Goal: Task Accomplishment & Management: Use online tool/utility

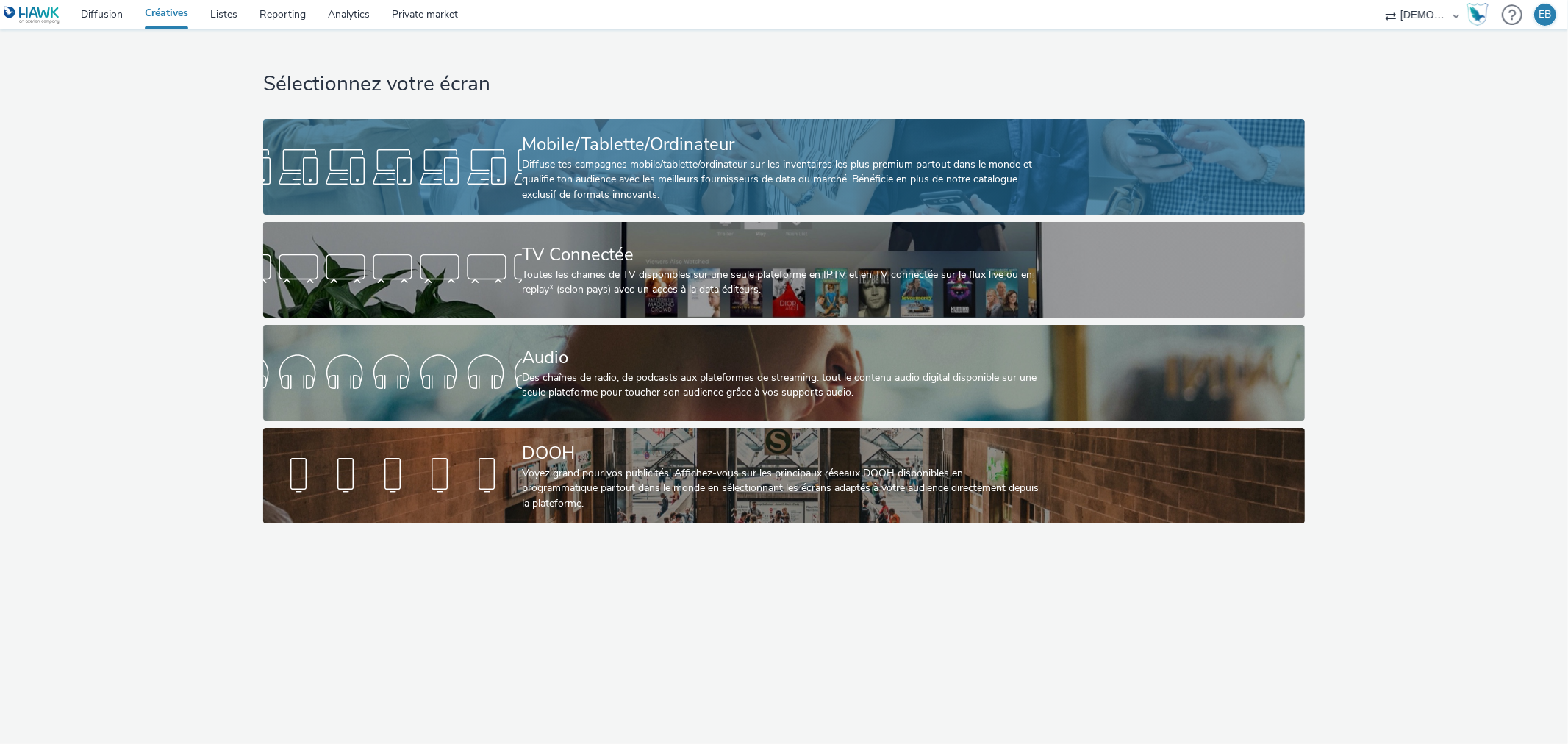
click at [886, 193] on div "Diffuse tes campagnes mobile/tablette/ordinateur sur les inventaires les plus p…" at bounding box center [781, 179] width 518 height 45
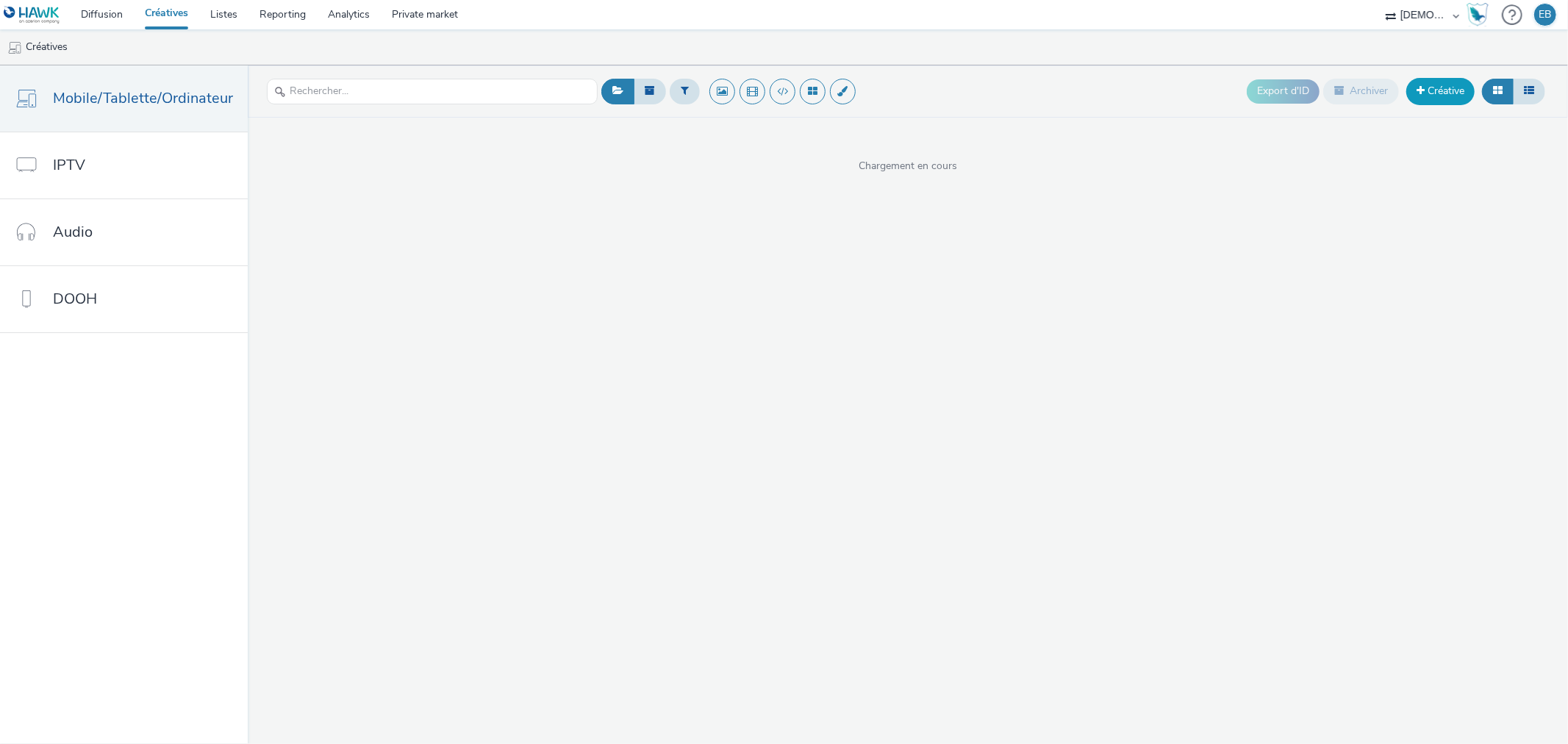
click at [1434, 94] on link "Créative" at bounding box center [1441, 91] width 68 height 27
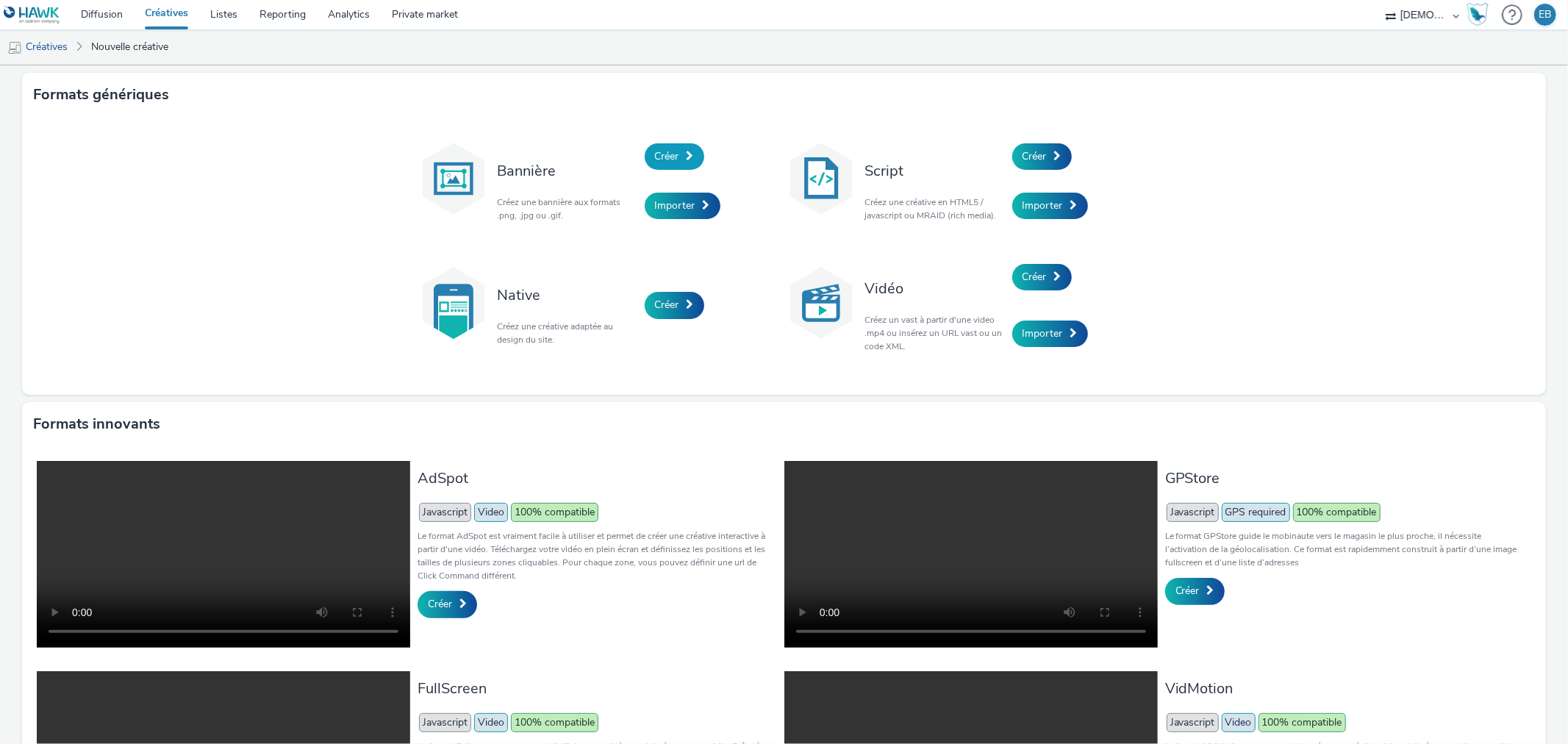
click at [673, 155] on span "Créer" at bounding box center [668, 156] width 24 height 14
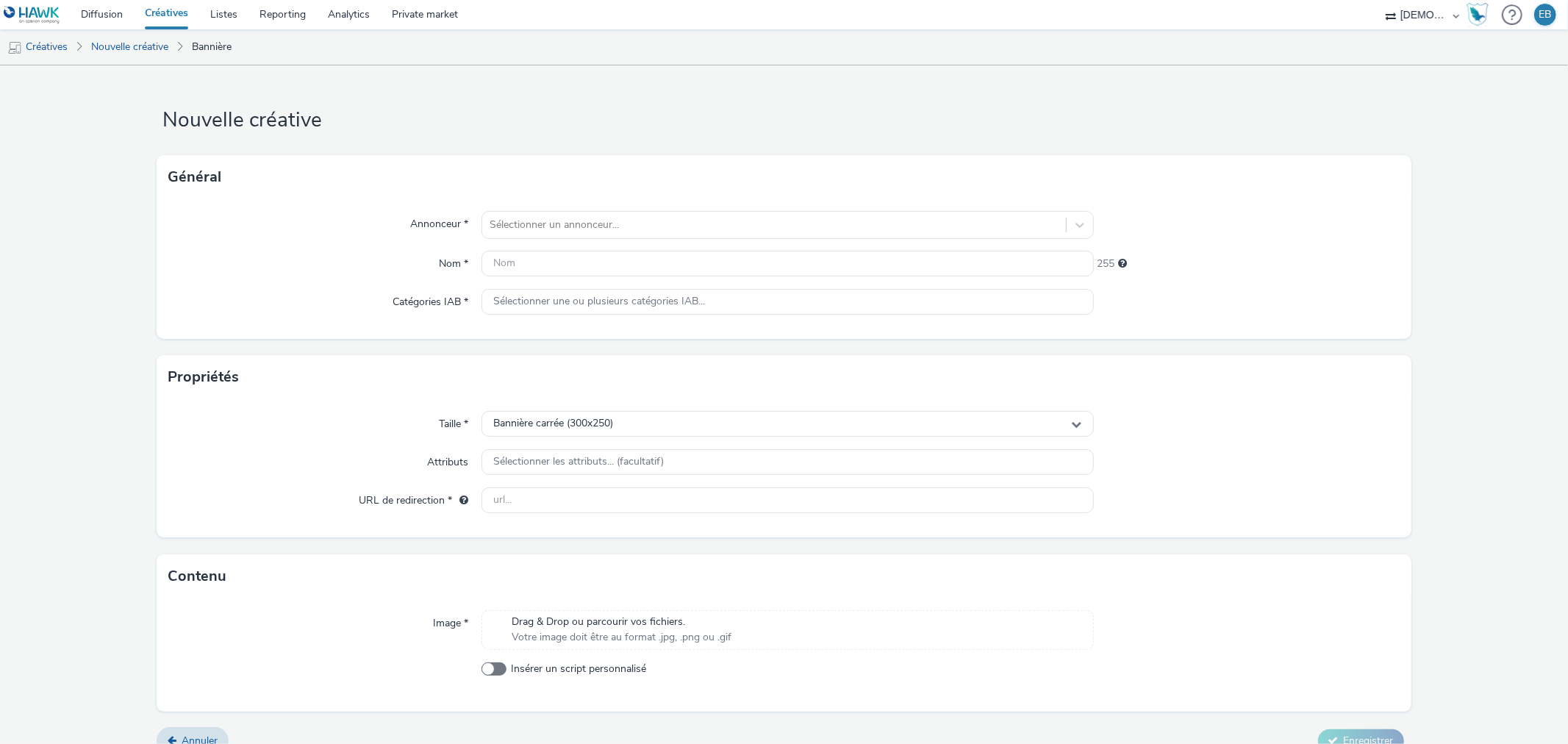
click at [612, 244] on div "Annonceur * Sélectionner un annonceur... Nom * 255 Catégories IAB * Sélectionne…" at bounding box center [783, 269] width 1254 height 140
click at [612, 241] on div "Annonceur * Sélectionner un annonceur... Nom * 255 Catégories IAB * Sélectionne…" at bounding box center [783, 269] width 1254 height 140
click at [611, 235] on div "Sélectionner un annonceur..." at bounding box center [774, 224] width 583 height 24
type input "ritc"
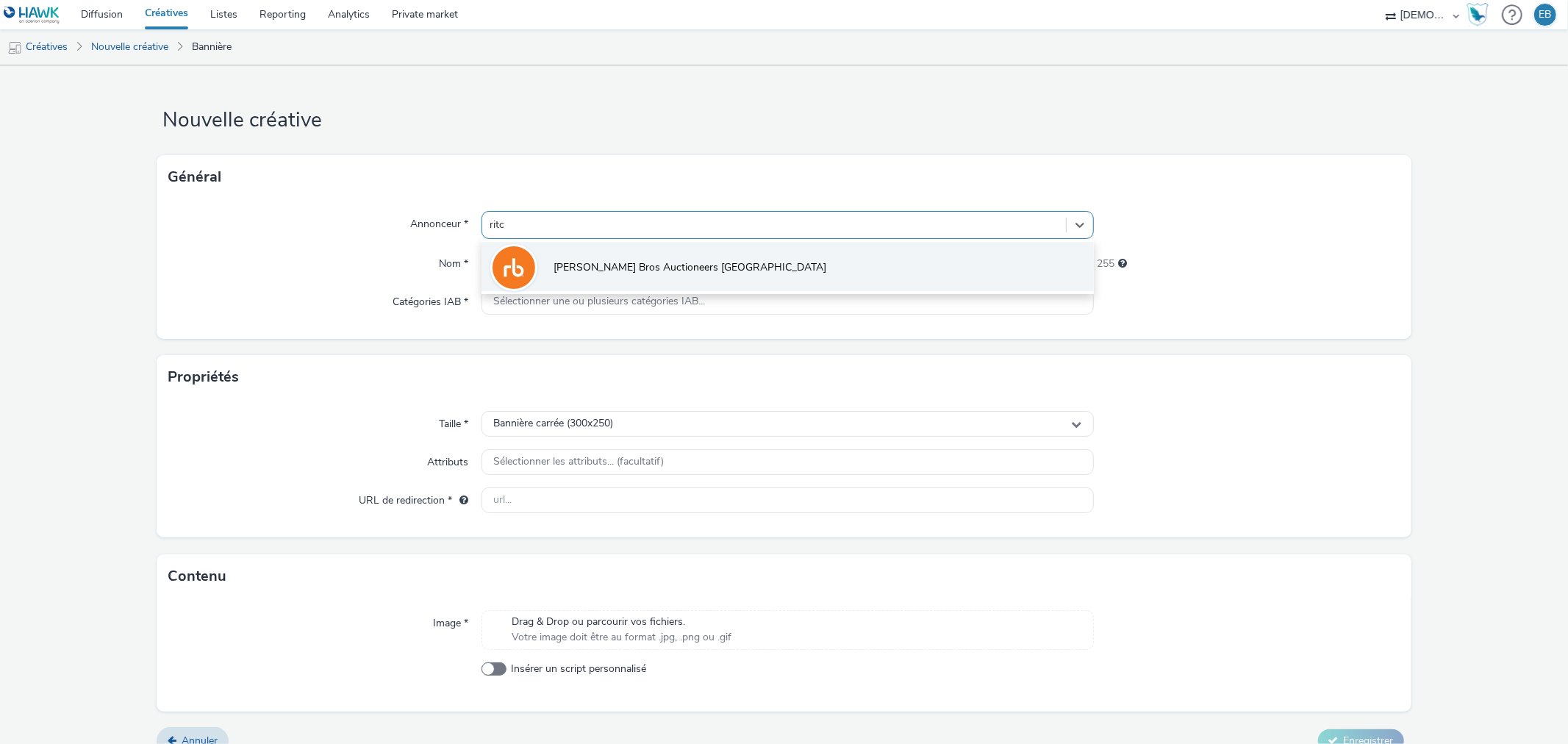
drag, startPoint x: 658, startPoint y: 283, endPoint x: 597, endPoint y: 271, distance: 62.2
click at [657, 284] on li "[PERSON_NAME] Bros Auctioneers [GEOGRAPHIC_DATA]" at bounding box center [787, 266] width 611 height 49
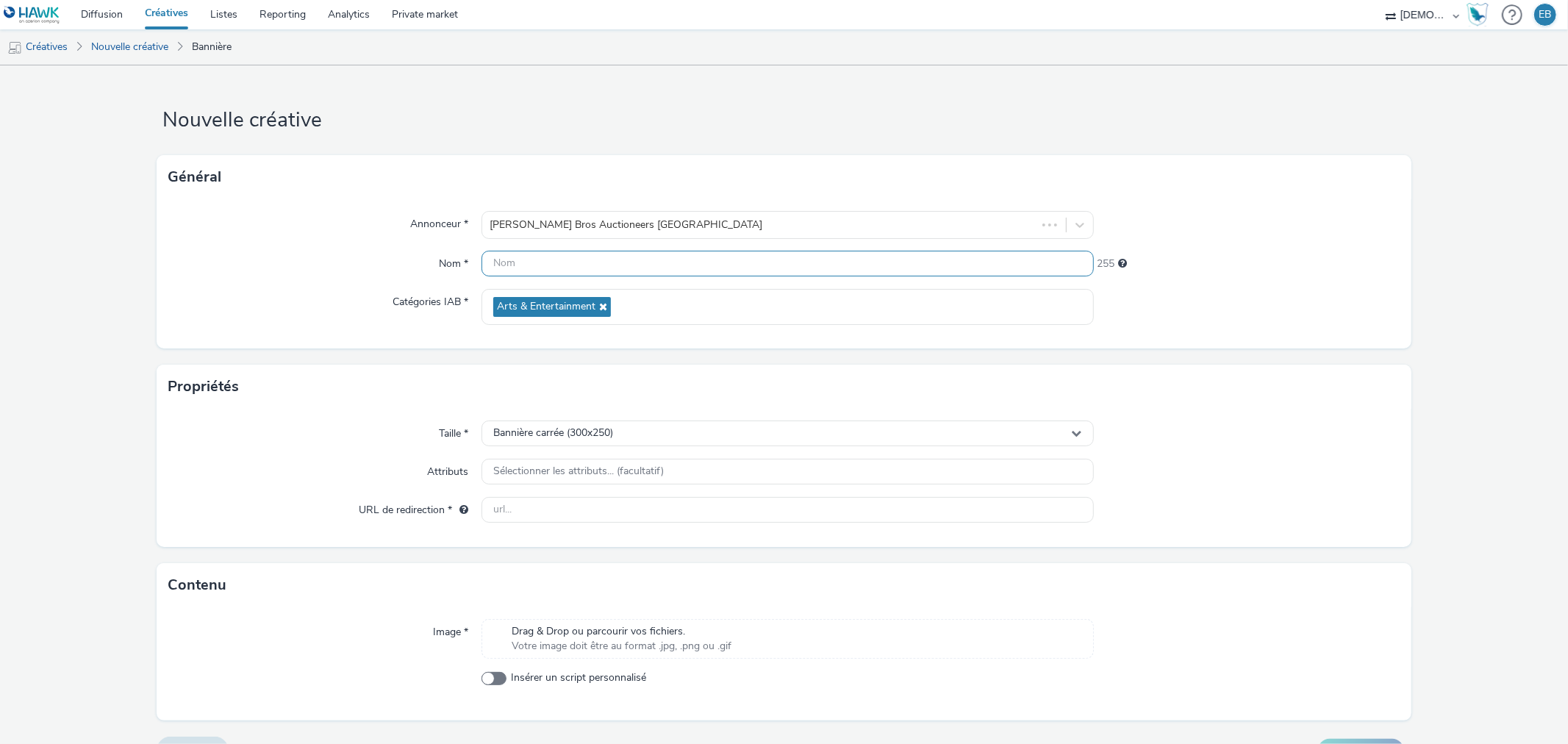
click at [597, 271] on input "text" at bounding box center [787, 263] width 611 height 26
type input "300x250_Septembre"
click at [392, 311] on div "Catégories IAB *" at bounding box center [325, 306] width 313 height 36
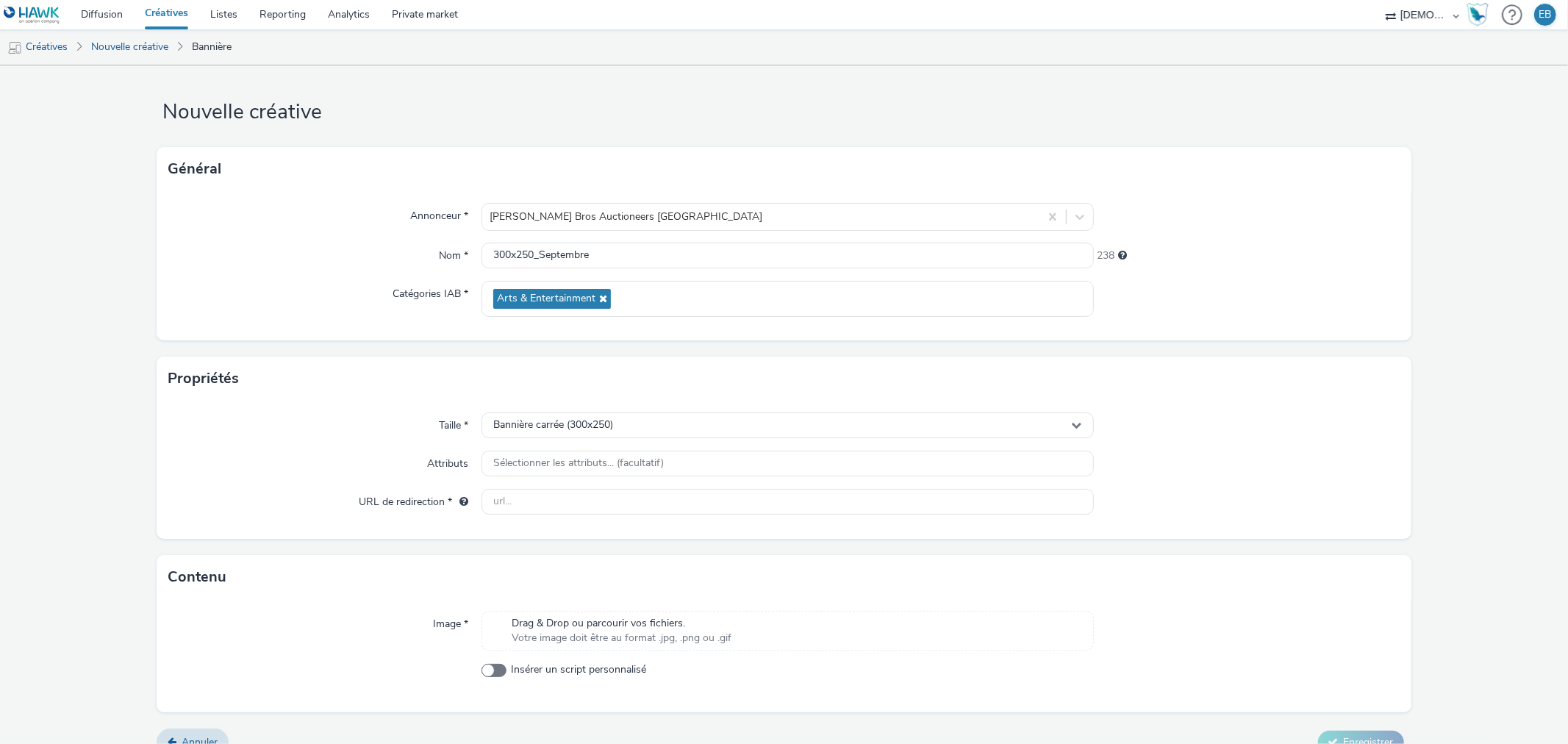
scroll to position [32, 0]
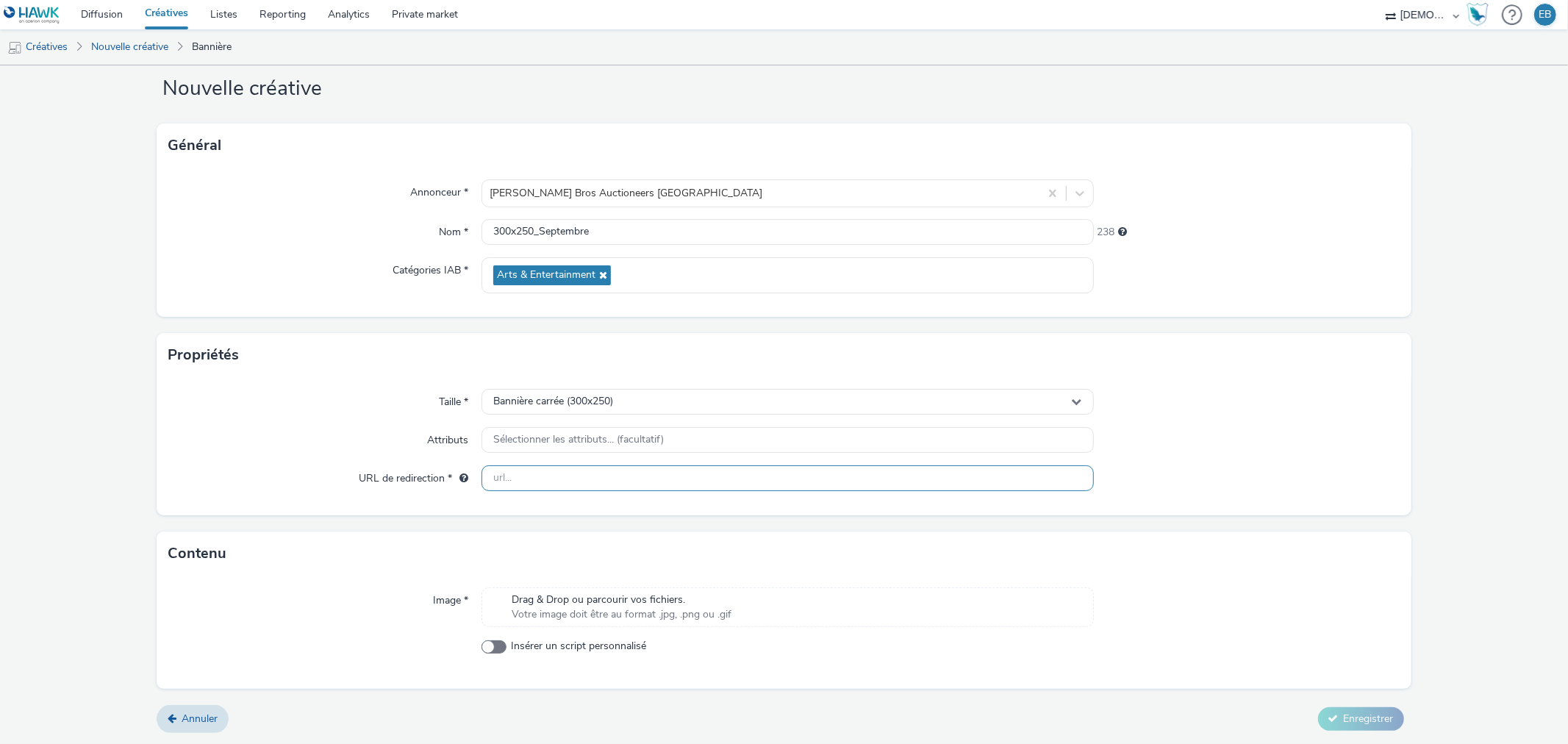
click at [538, 476] on input "text" at bounding box center [787, 479] width 611 height 26
paste input "[URL][DOMAIN_NAME]"
type input "[URL][DOMAIN_NAME]"
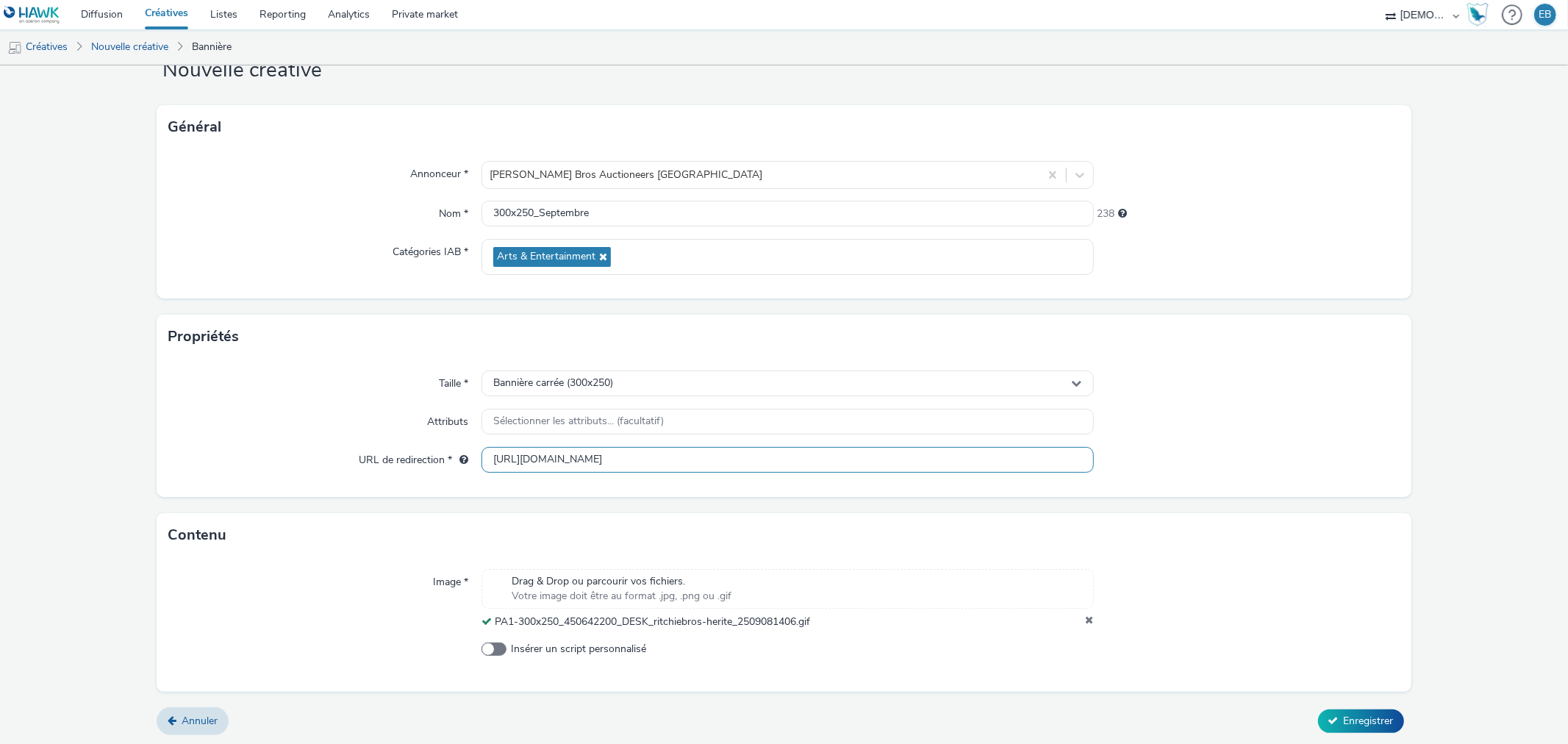
scroll to position [52, 0]
click at [1340, 730] on button "Enregistrer" at bounding box center [1361, 718] width 86 height 24
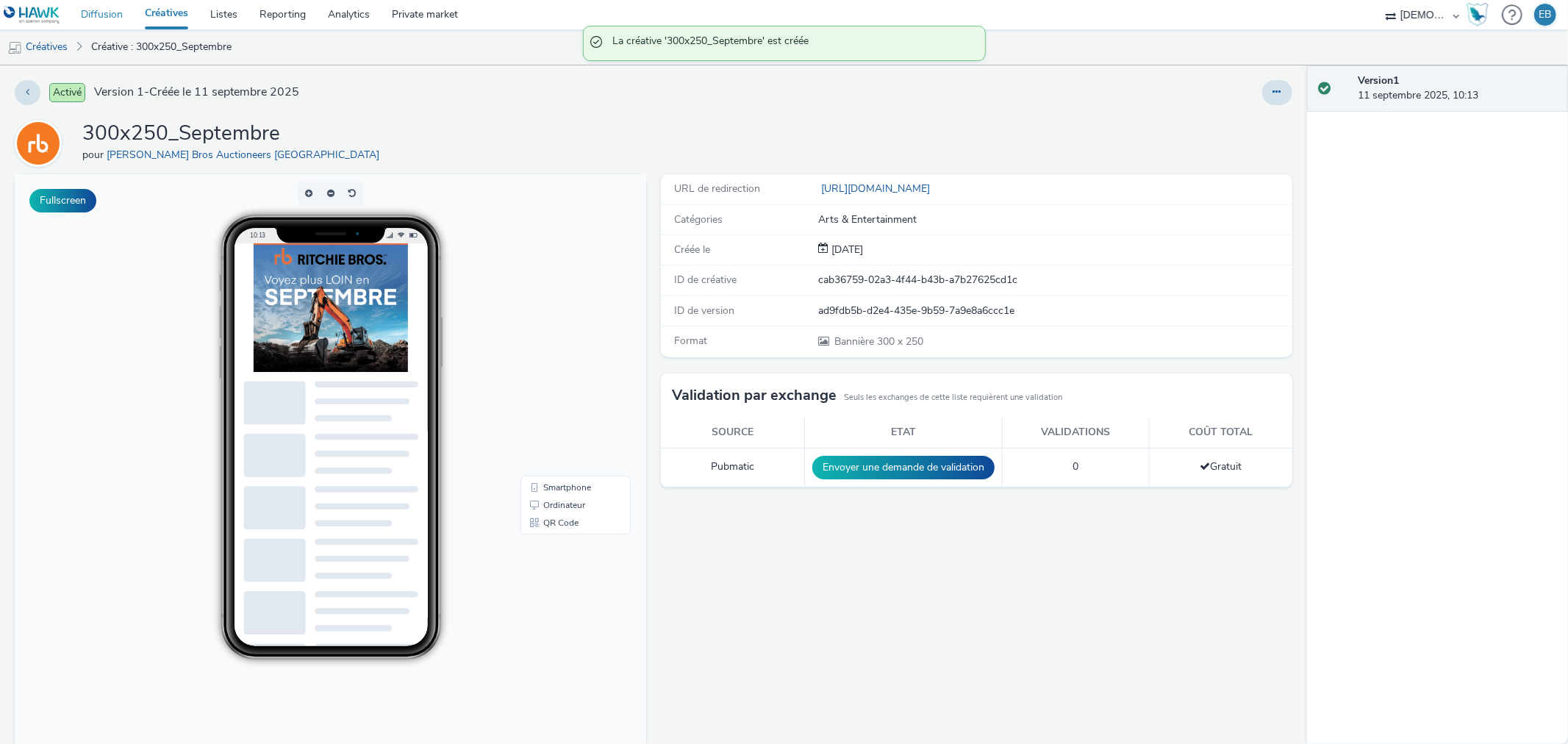
click at [106, 11] on link "Diffusion" at bounding box center [102, 14] width 64 height 30
